Goal: Subscribe to service/newsletter

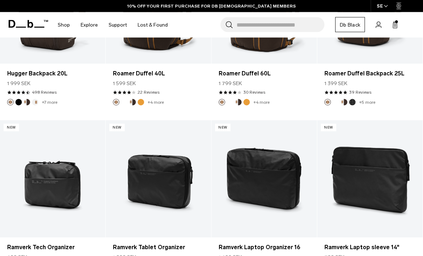
scroll to position [1329, 0]
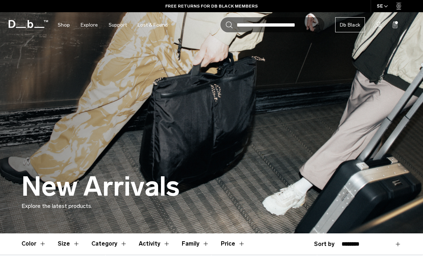
click at [33, 143] on img at bounding box center [211, 116] width 423 height 233
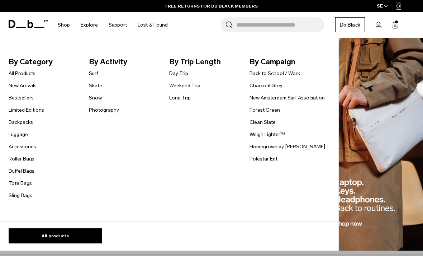
click at [16, 122] on link "Backpacks" at bounding box center [21, 122] width 24 height 8
click at [261, 158] on link "Polestar Edt." at bounding box center [263, 159] width 29 height 8
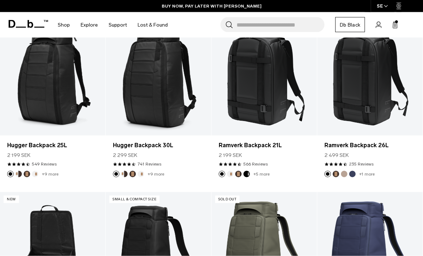
scroll to position [145, 0]
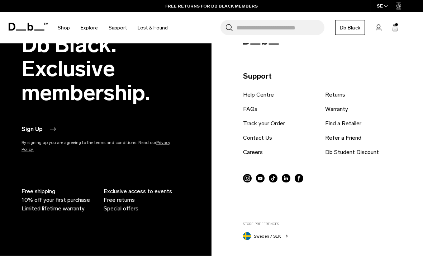
scroll to position [364, 0]
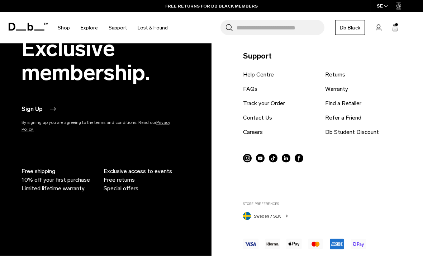
click at [47, 167] on ul "Free shipping 10% off your first purchase Limited lifetime warranty Exclusive a…" at bounding box center [101, 162] width 158 height 60
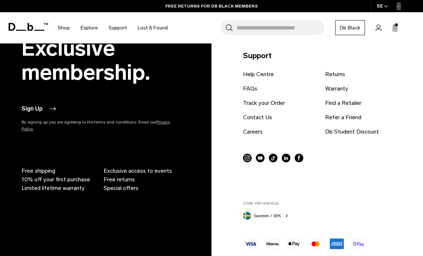
click at [34, 113] on button "Sign Up" at bounding box center [39, 108] width 35 height 9
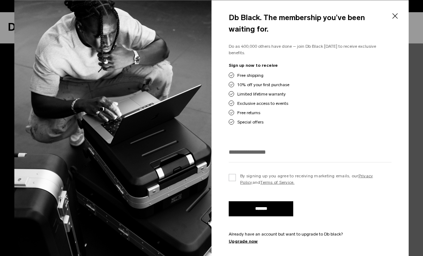
click at [247, 157] on input "email" at bounding box center [310, 151] width 163 height 12
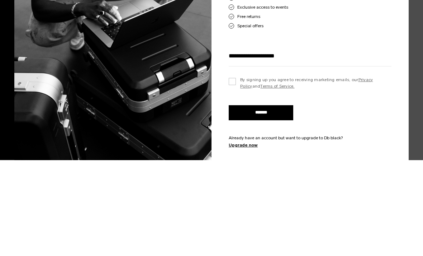
type input "**********"
click at [234, 172] on label "By signing up you agree to receiving marketing emails, our Privacy Policy and T…" at bounding box center [310, 178] width 163 height 13
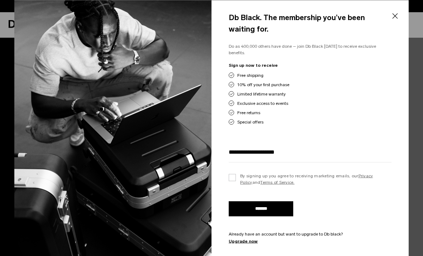
click at [267, 216] on input "*******" at bounding box center [261, 208] width 65 height 15
click at [395, 18] on button "Close" at bounding box center [394, 16] width 9 height 15
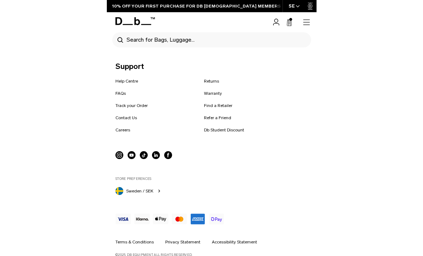
scroll to position [373, 0]
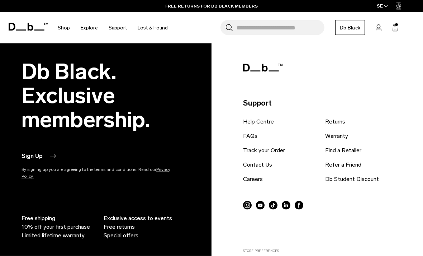
scroll to position [318, 0]
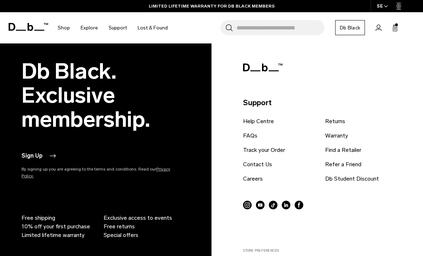
click at [248, 183] on link "Careers" at bounding box center [253, 178] width 20 height 9
